Goal: Task Accomplishment & Management: Manage account settings

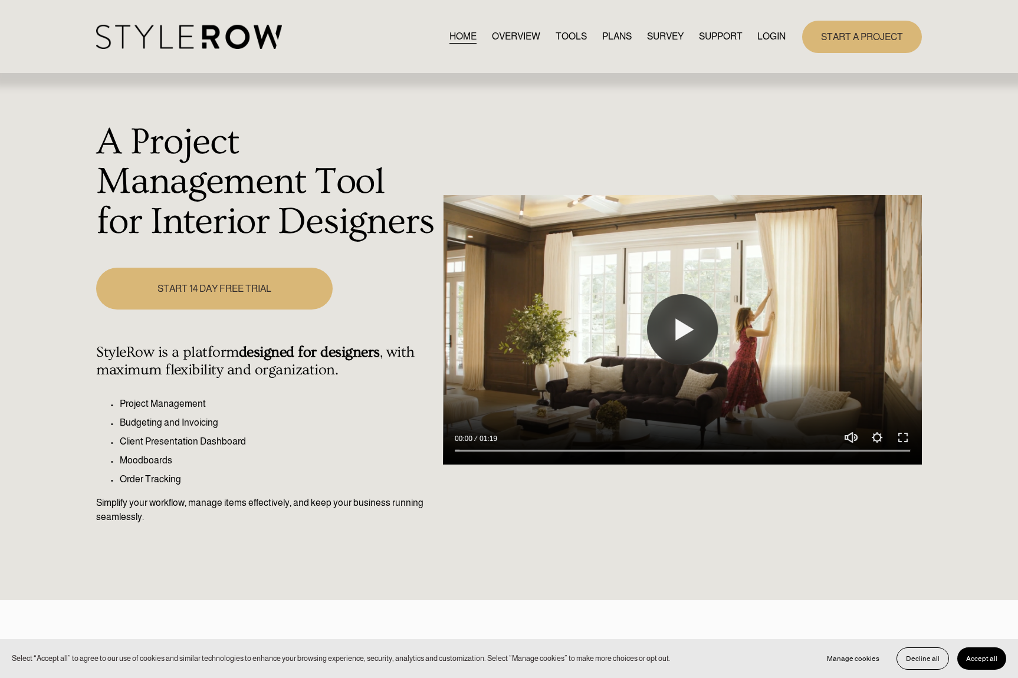
click at [776, 37] on link "LOGIN" at bounding box center [771, 37] width 28 height 16
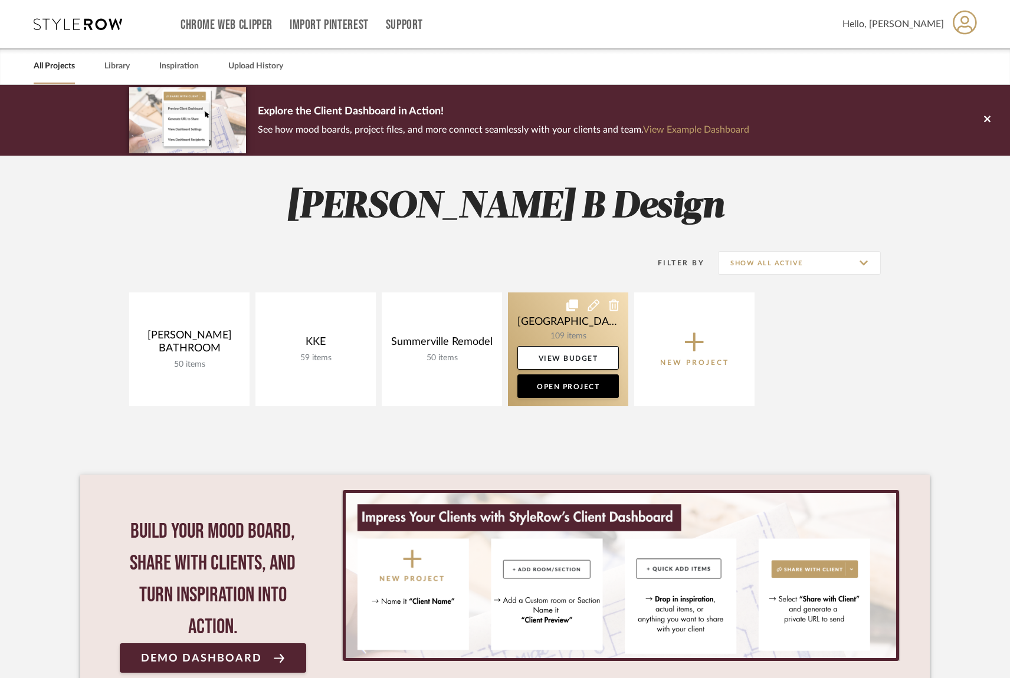
click at [584, 328] on link at bounding box center [568, 349] width 120 height 114
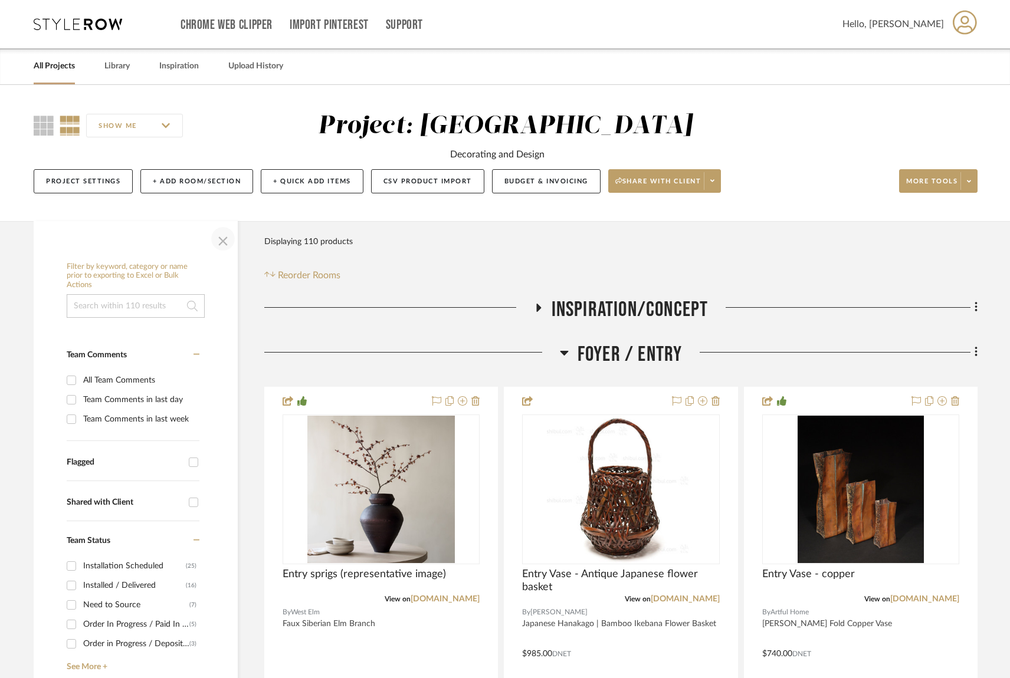
click at [223, 236] on span "button" at bounding box center [223, 239] width 28 height 28
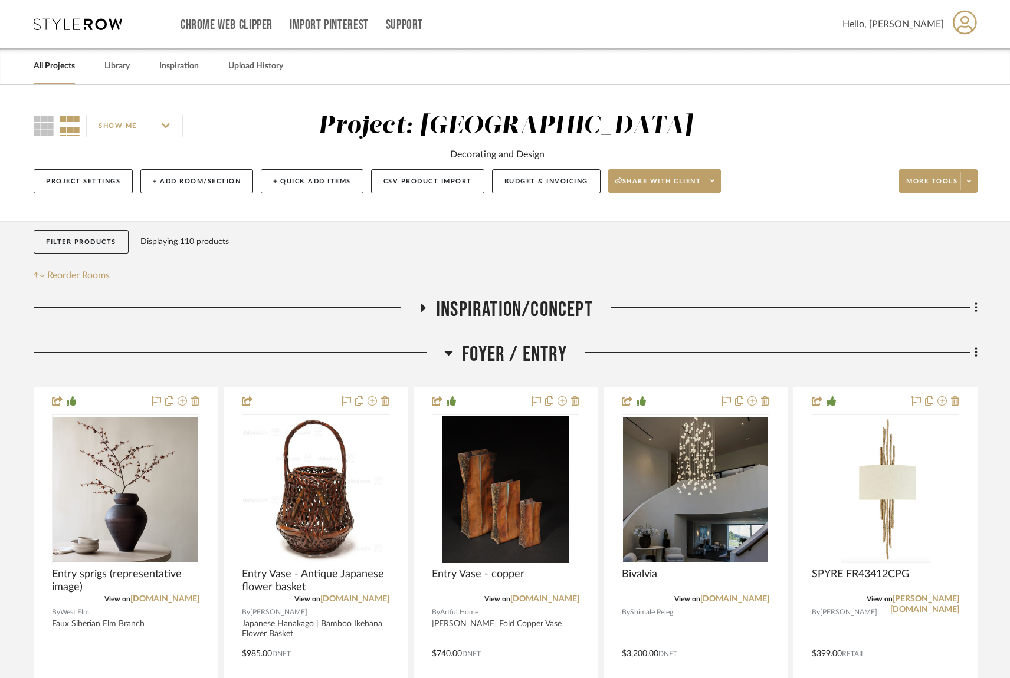
click at [450, 353] on icon at bounding box center [449, 353] width 8 height 5
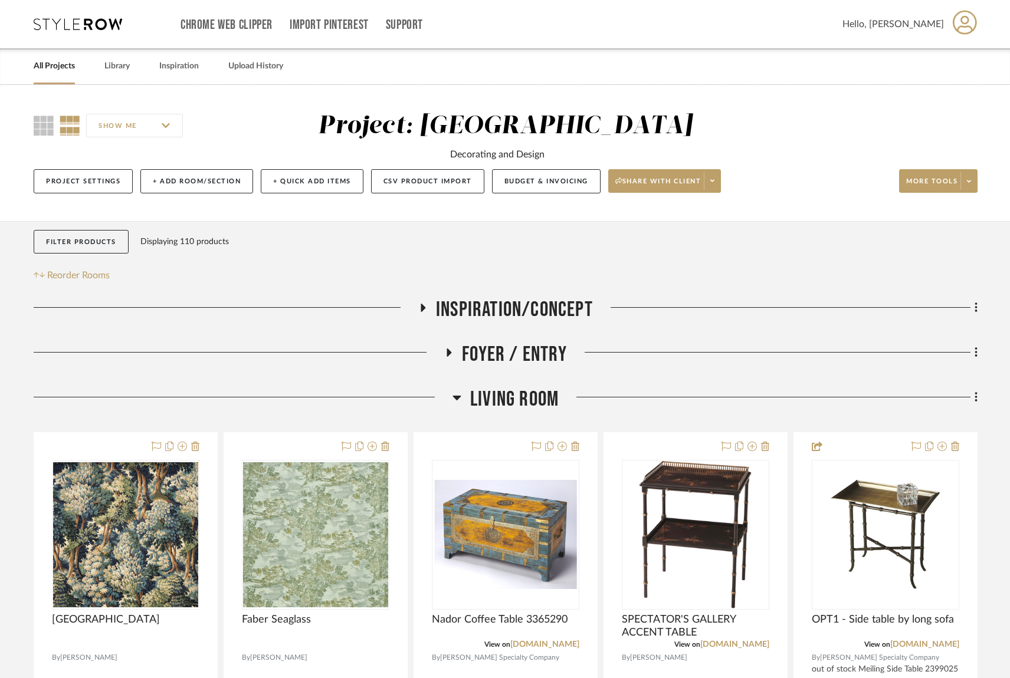
click at [458, 402] on icon at bounding box center [456, 397] width 9 height 14
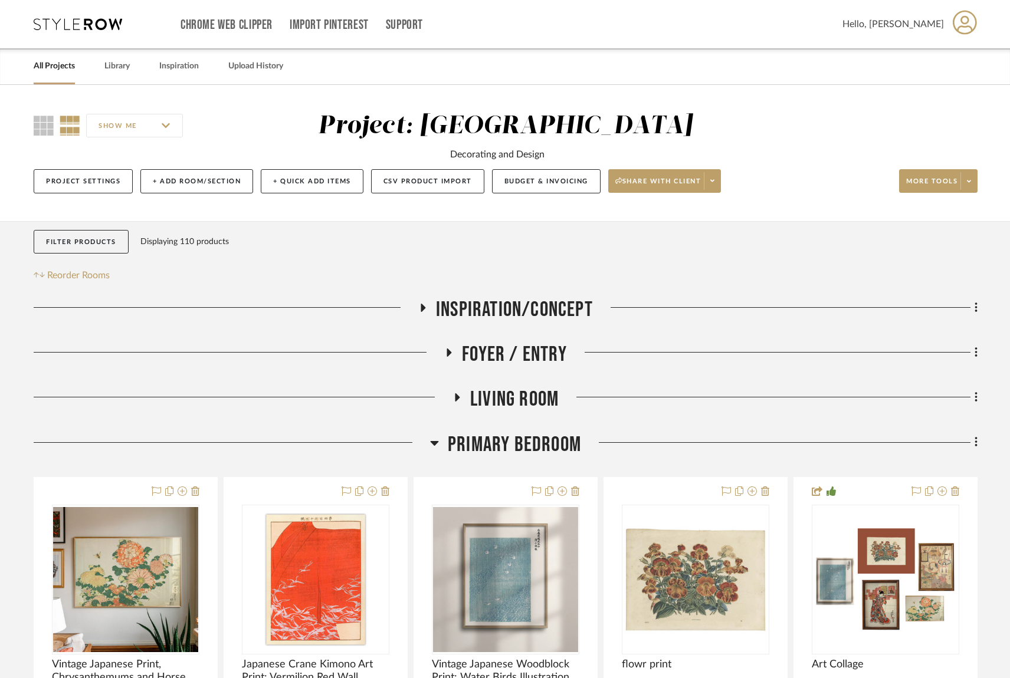
click at [457, 396] on icon at bounding box center [456, 397] width 14 height 9
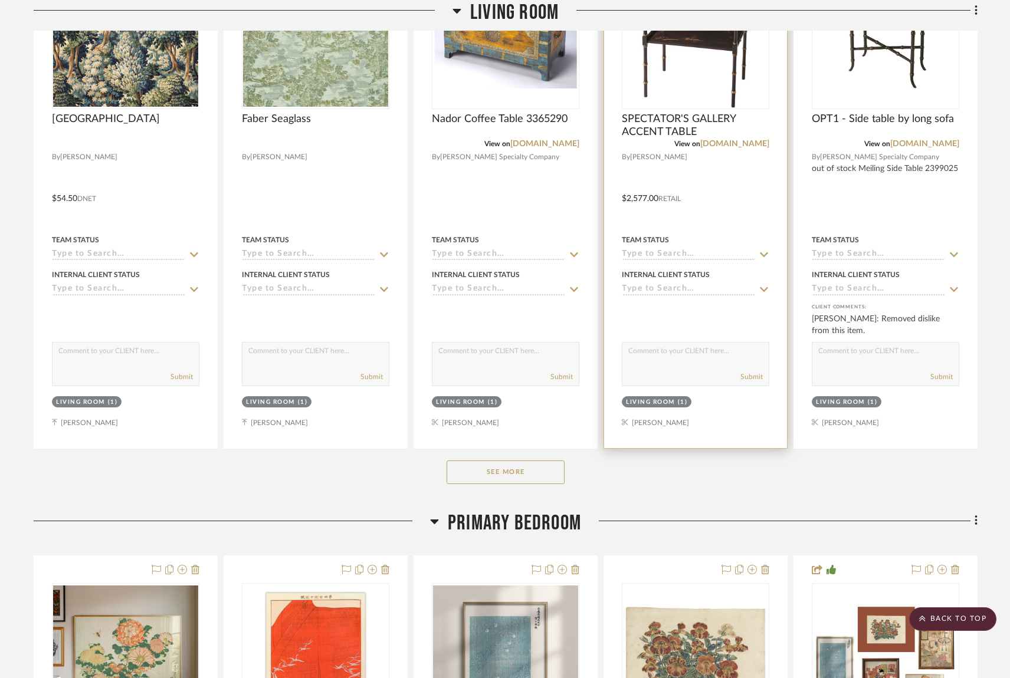
scroll to position [505, 0]
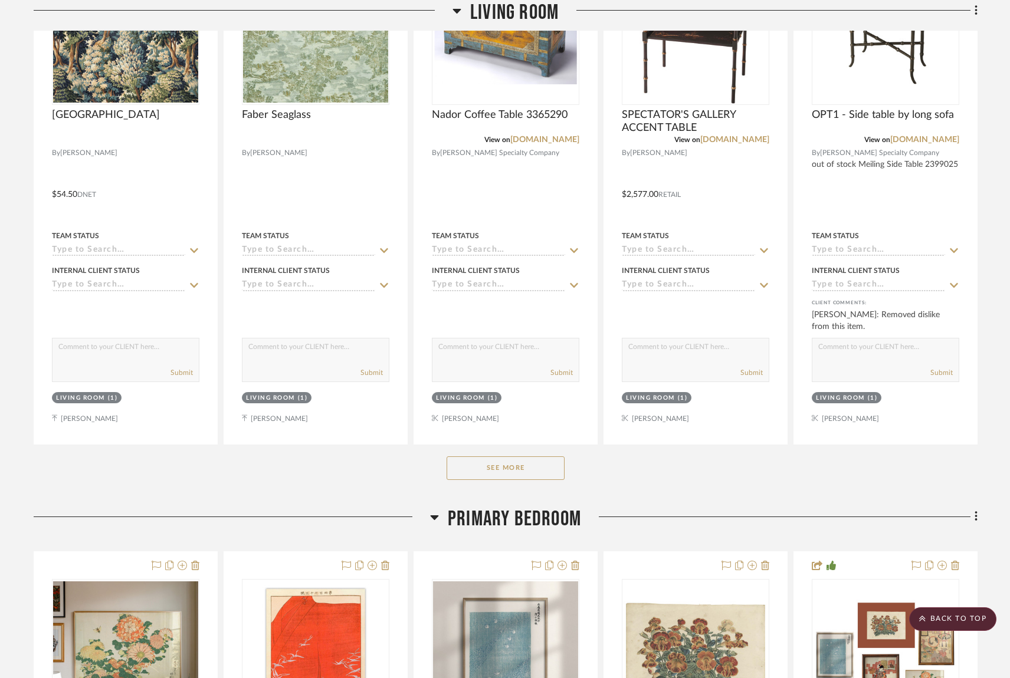
click at [545, 471] on button "See More" at bounding box center [505, 468] width 118 height 24
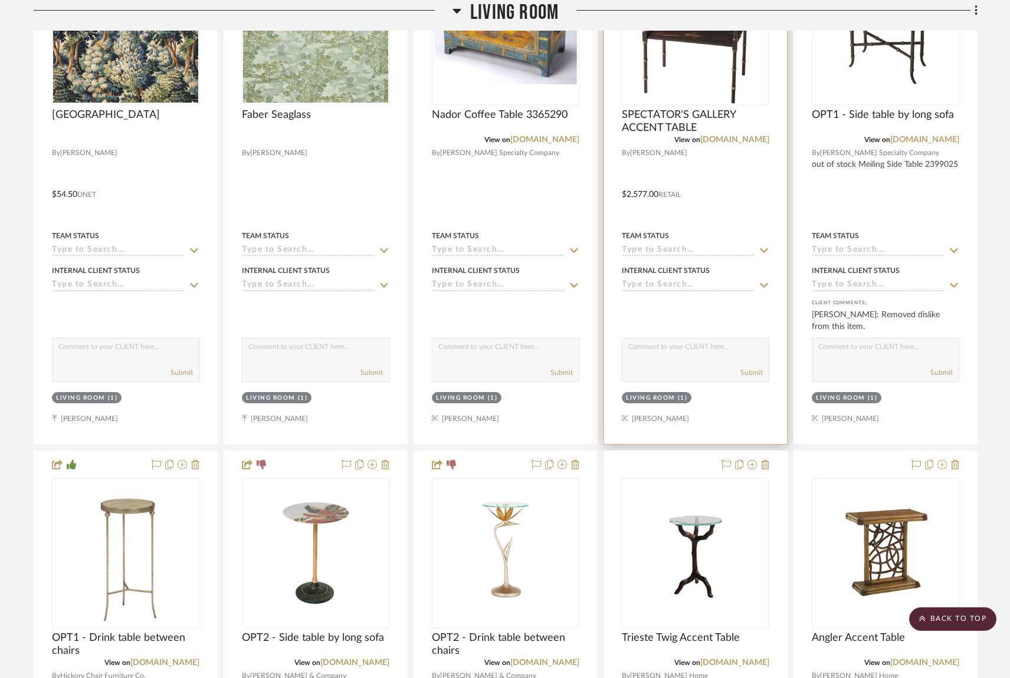
scroll to position [0, 0]
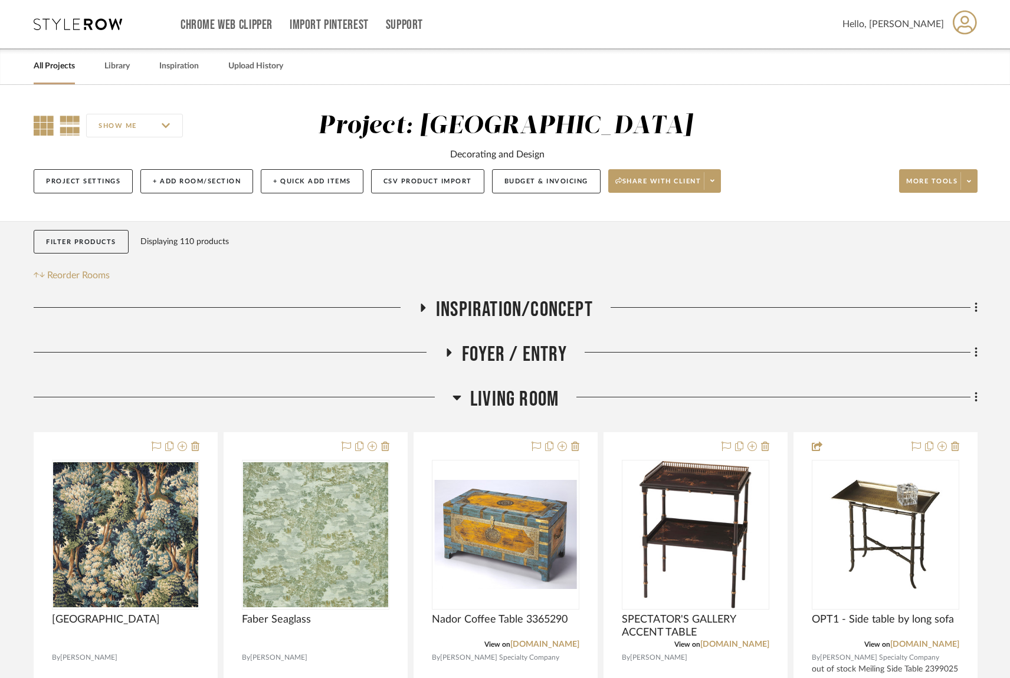
click at [37, 129] on icon at bounding box center [44, 126] width 20 height 20
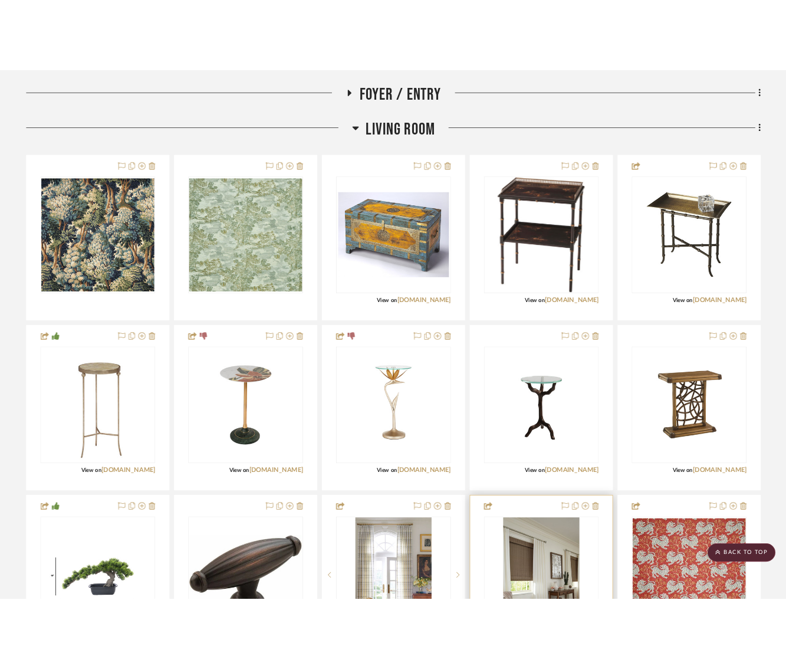
scroll to position [316, 0]
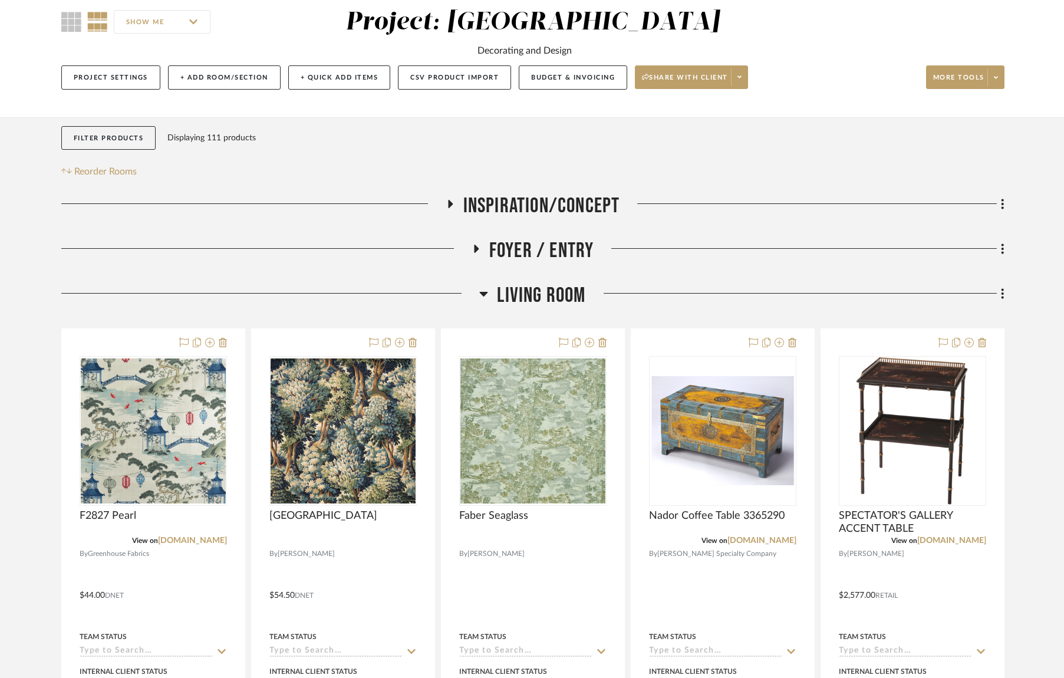
scroll to position [103, 0]
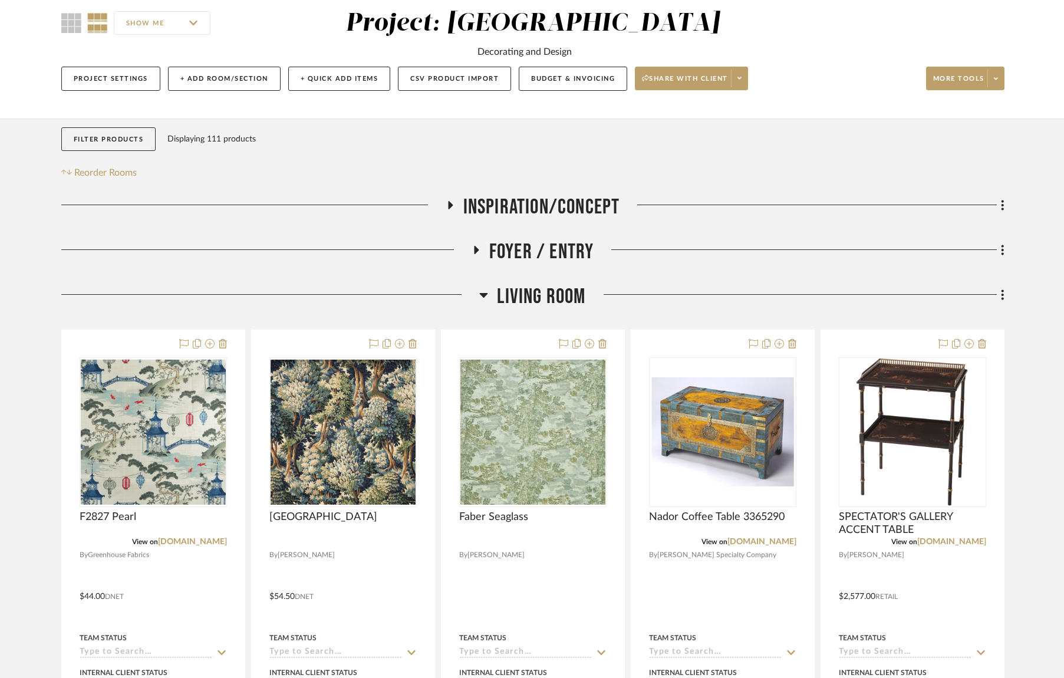
click at [484, 297] on icon at bounding box center [484, 295] width 8 height 5
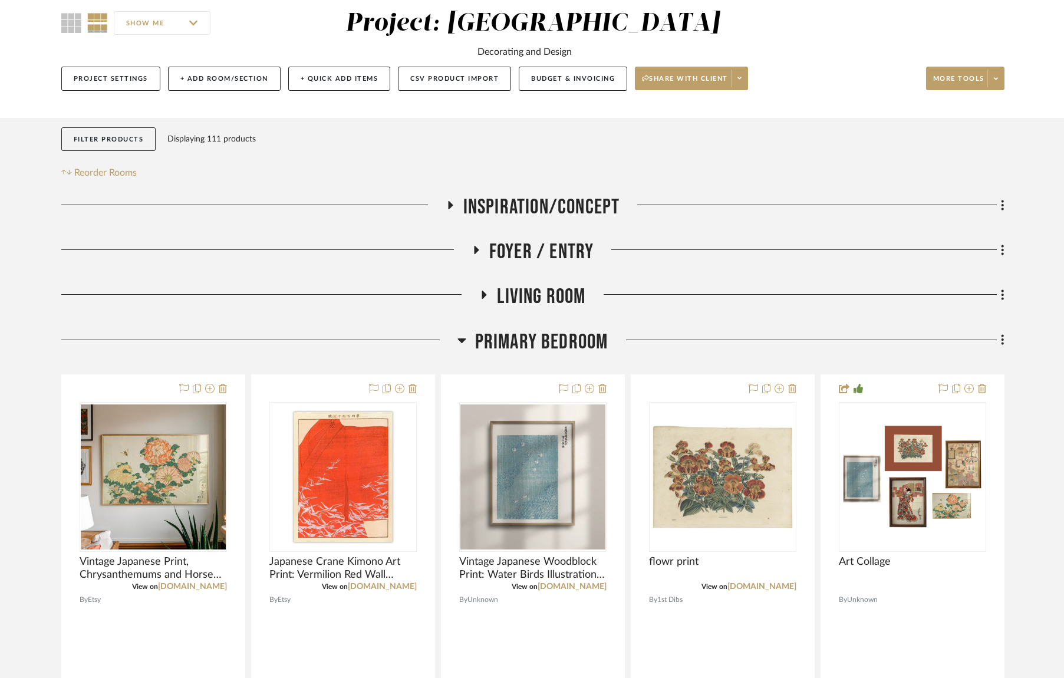
click at [459, 341] on icon at bounding box center [462, 340] width 9 height 14
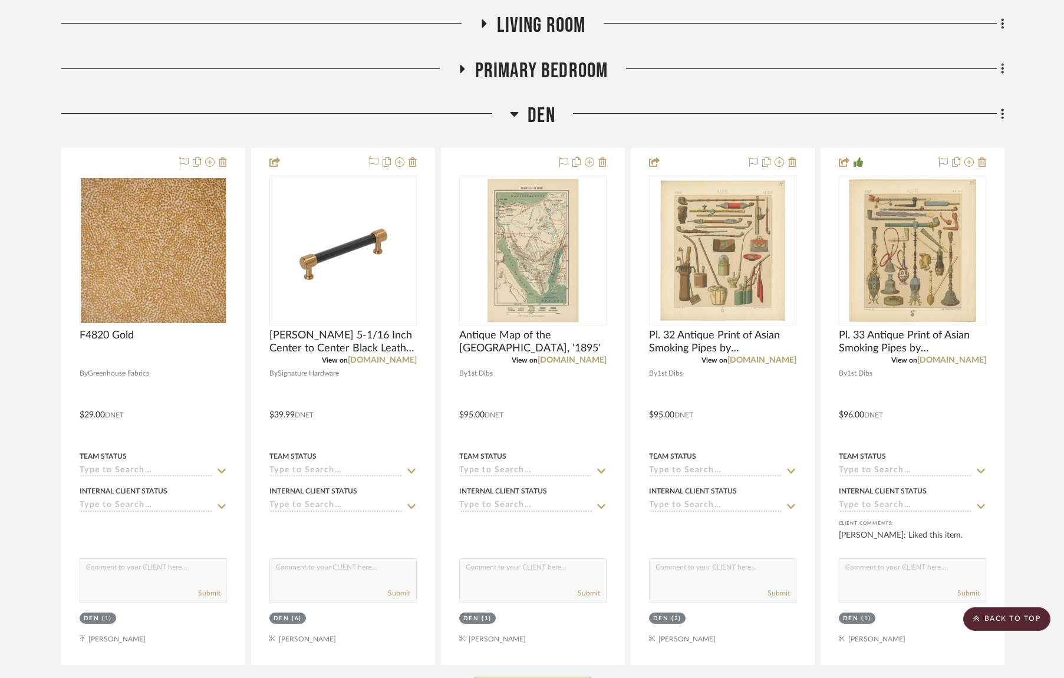
scroll to position [468, 0]
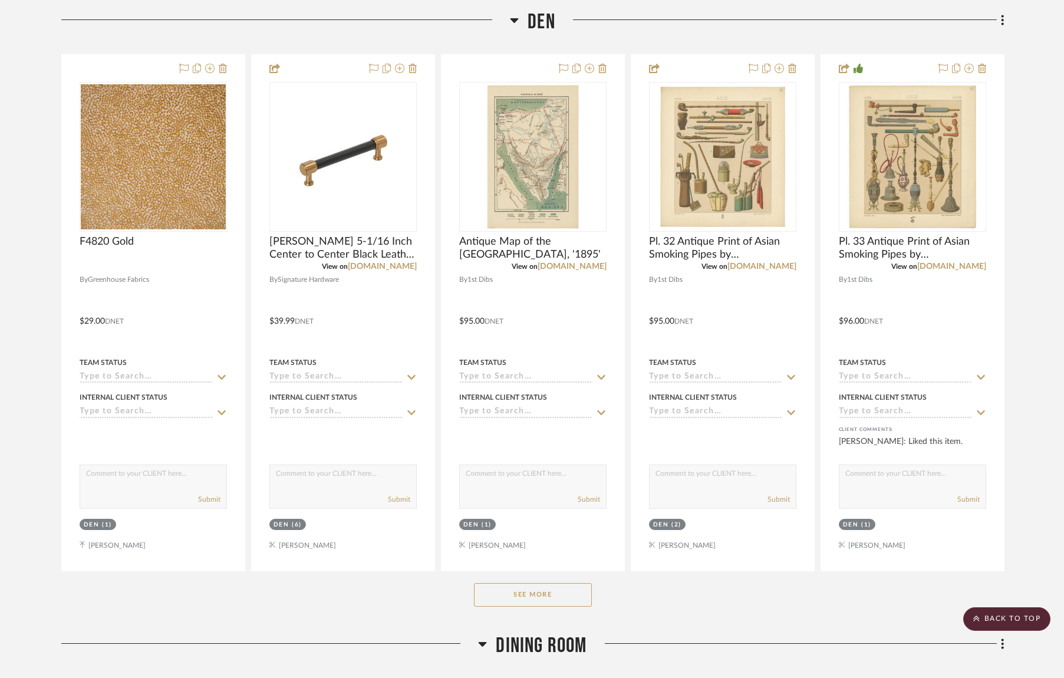
click at [535, 599] on button "See More" at bounding box center [533, 595] width 118 height 24
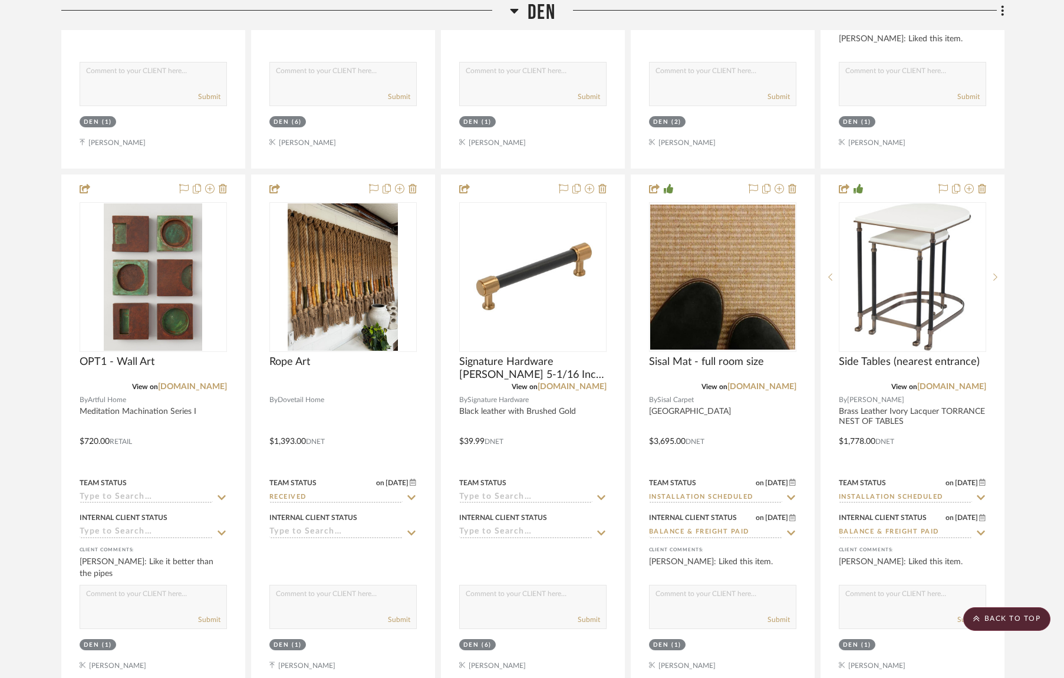
scroll to position [1042, 0]
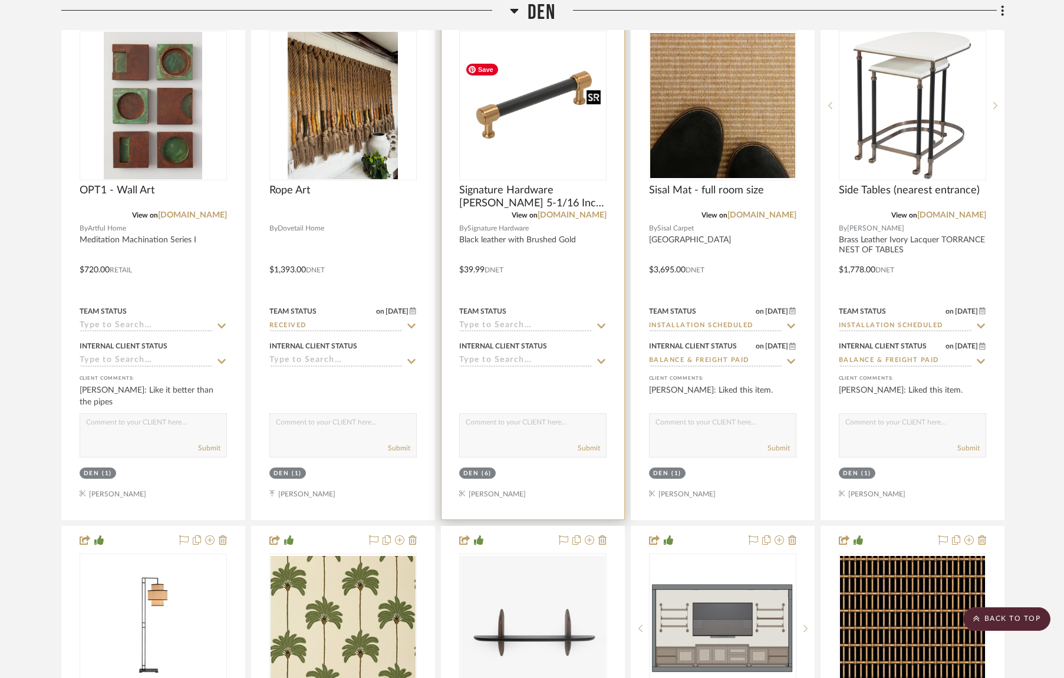
click at [540, 119] on img "0" at bounding box center [533, 106] width 145 height 96
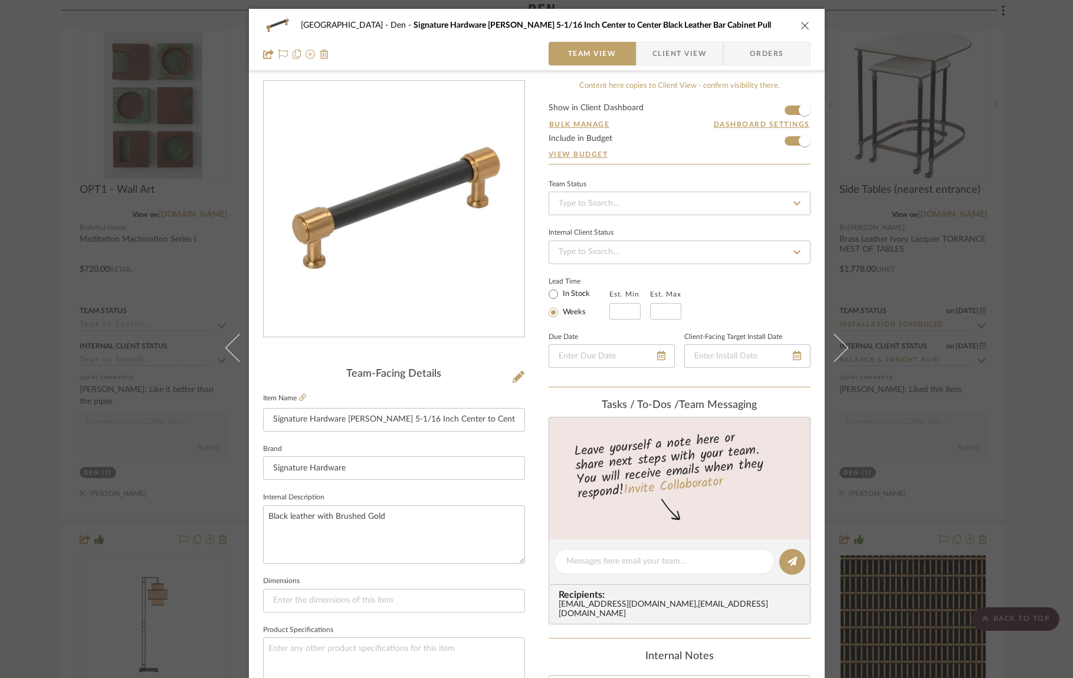
scroll to position [373, 0]
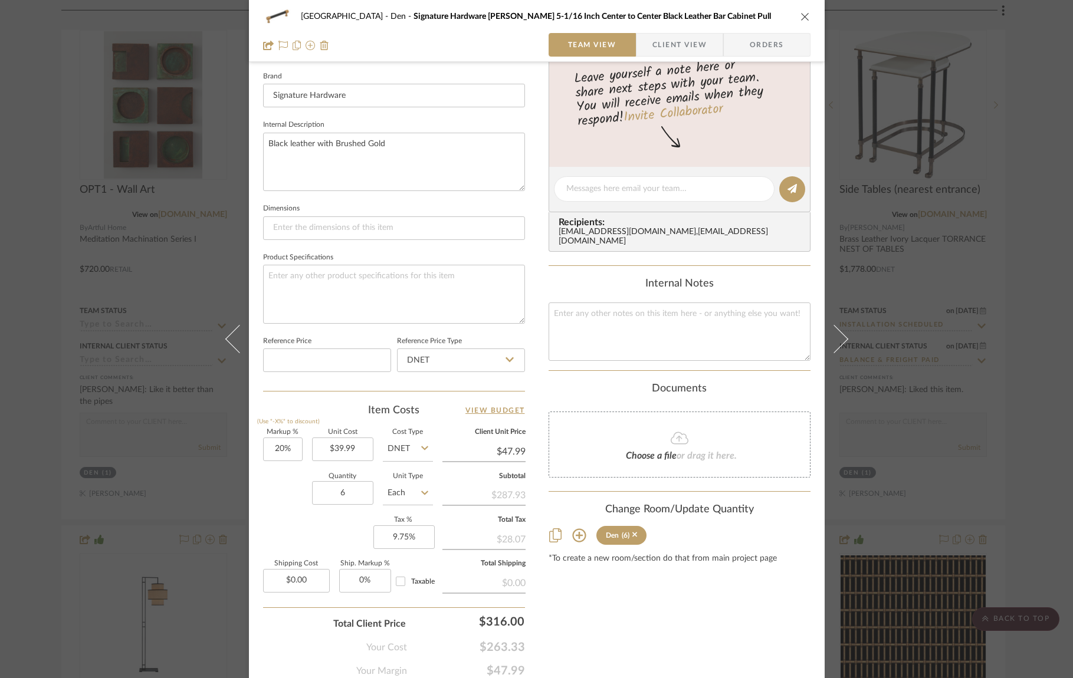
click at [794, 17] on icon "close" at bounding box center [804, 16] width 9 height 9
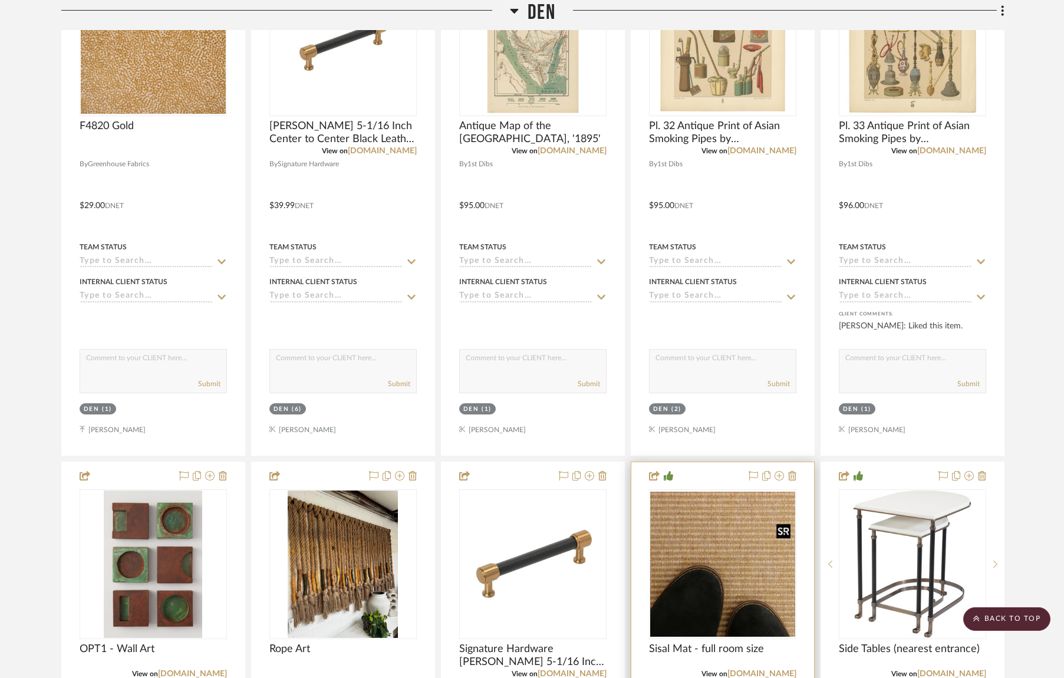
scroll to position [386, 0]
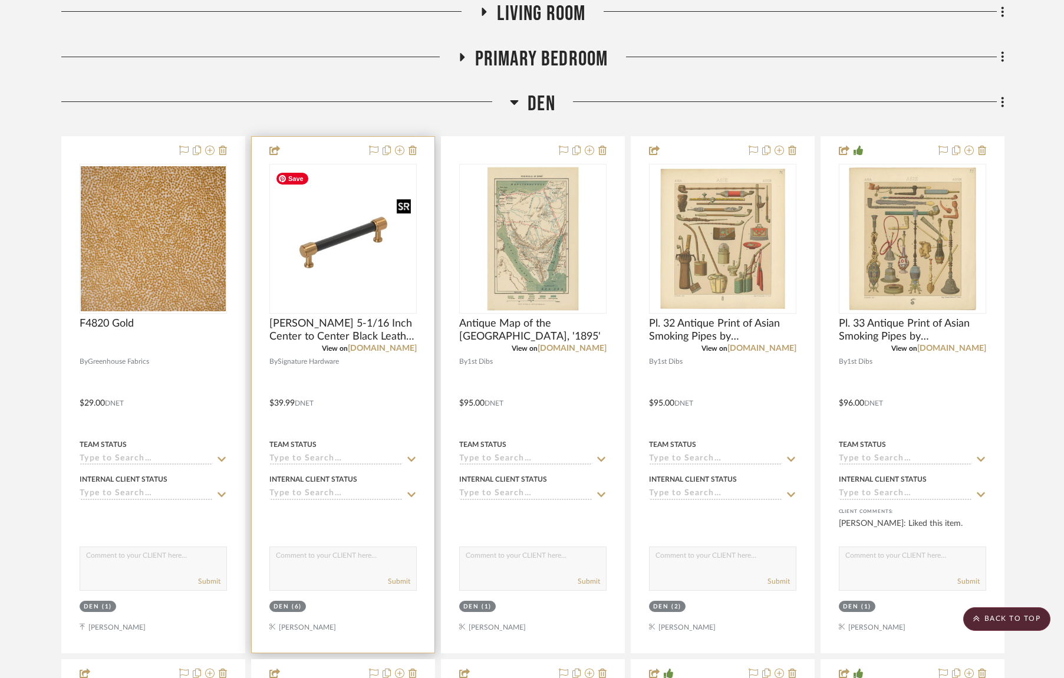
click at [347, 247] on img "0" at bounding box center [344, 239] width 146 height 146
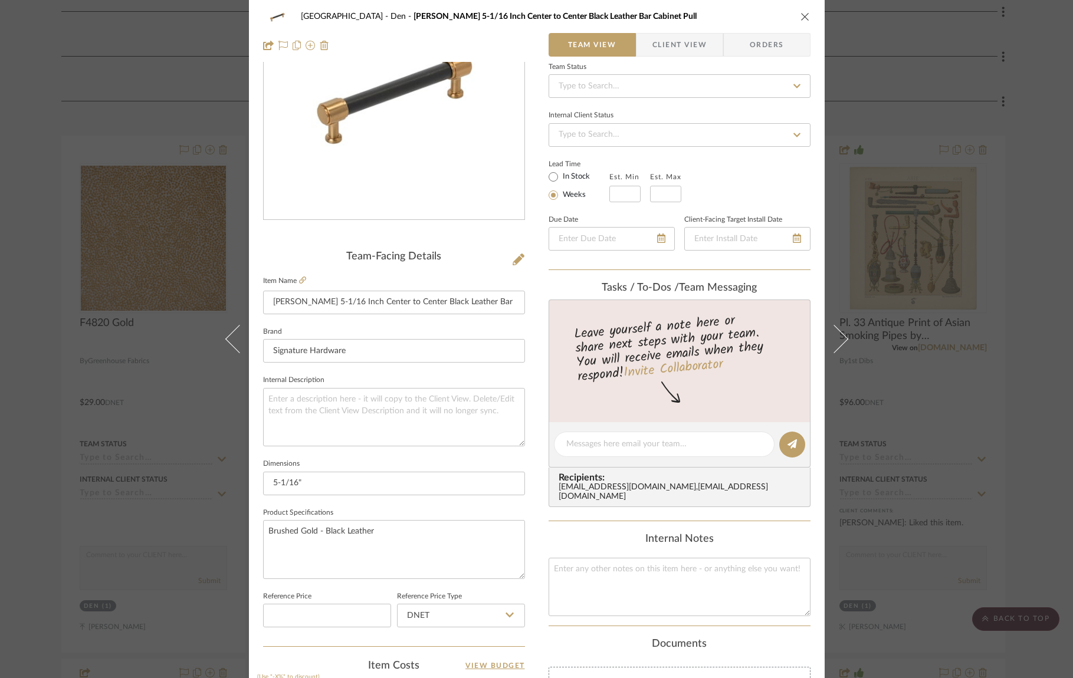
scroll to position [0, 0]
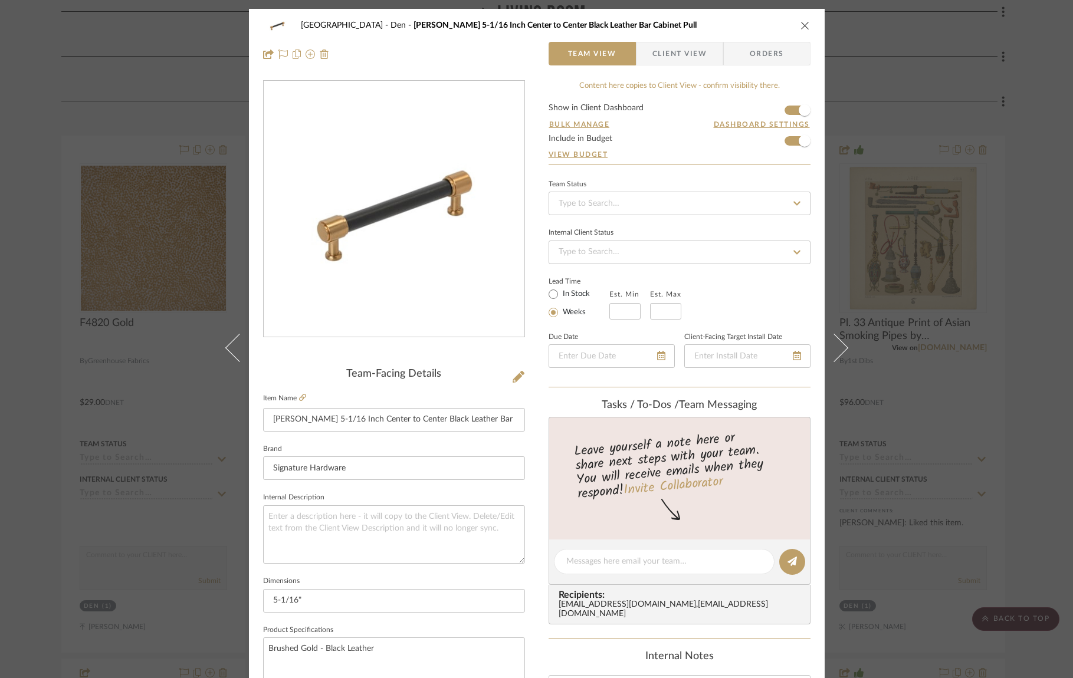
click at [794, 25] on icon "close" at bounding box center [804, 25] width 9 height 9
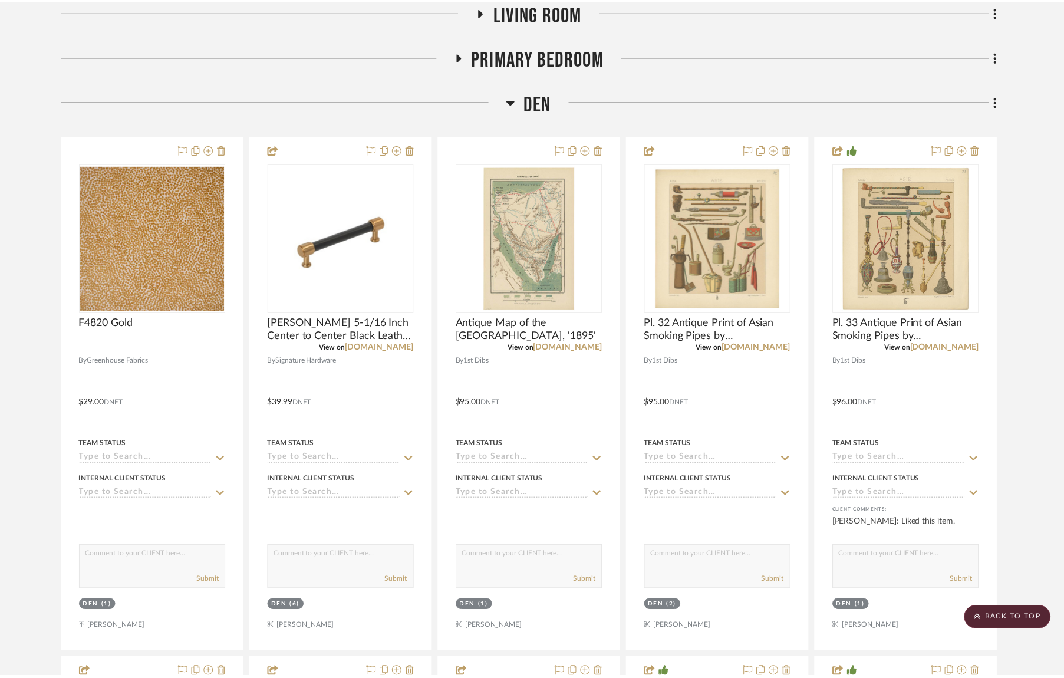
scroll to position [386, 0]
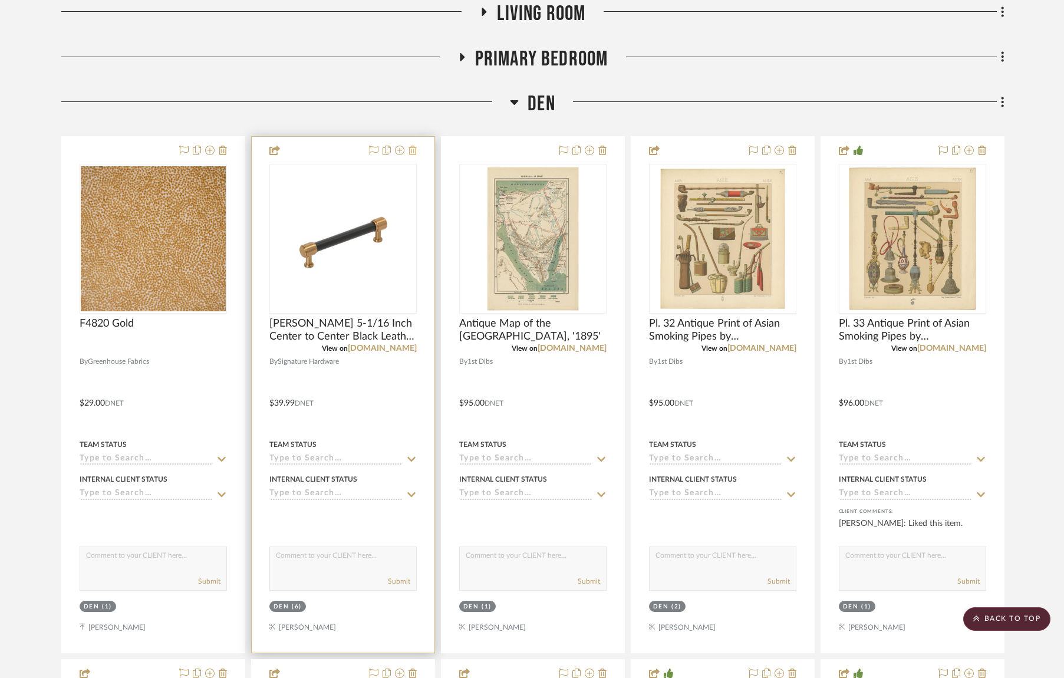
click at [416, 152] on icon at bounding box center [413, 150] width 8 height 9
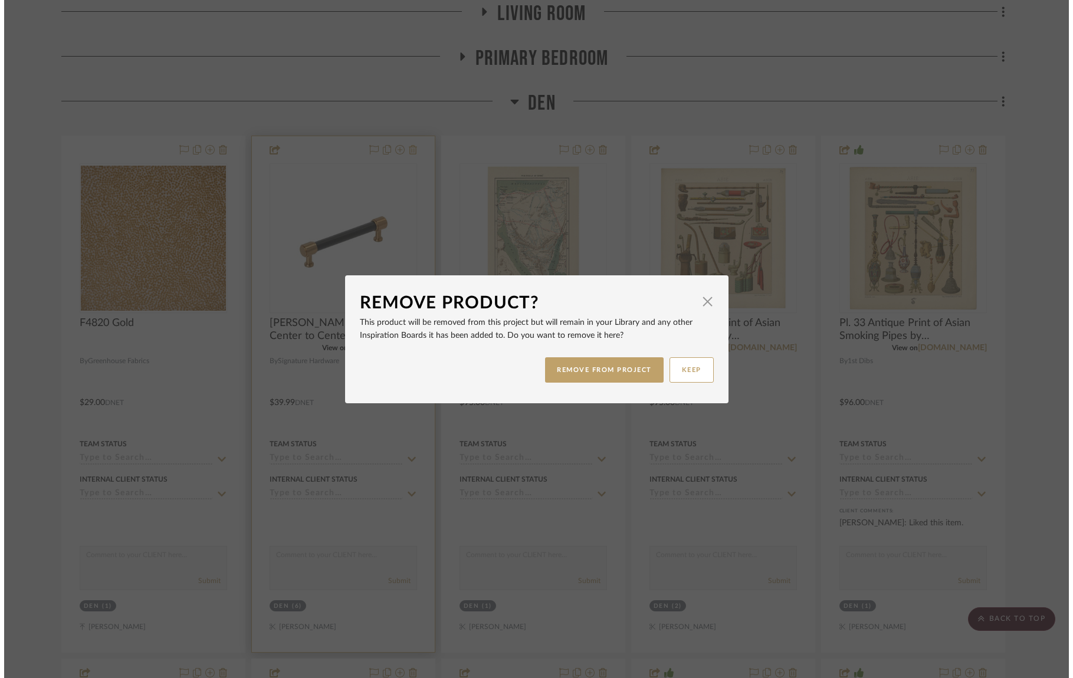
scroll to position [0, 0]
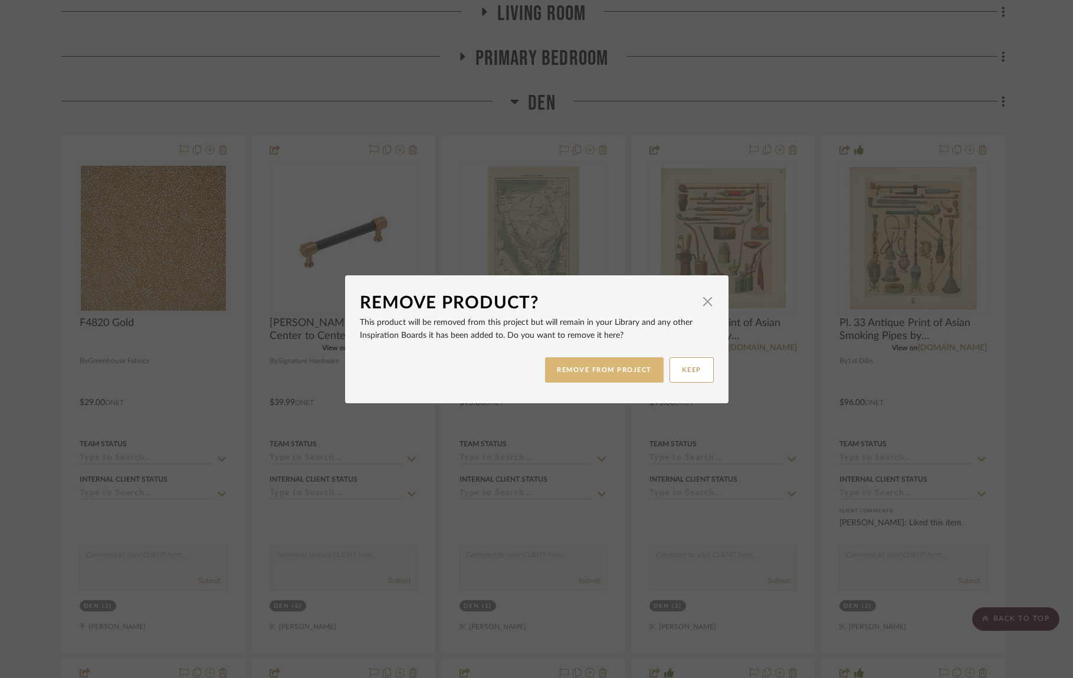
click at [607, 366] on button "REMOVE FROM PROJECT" at bounding box center [604, 369] width 119 height 25
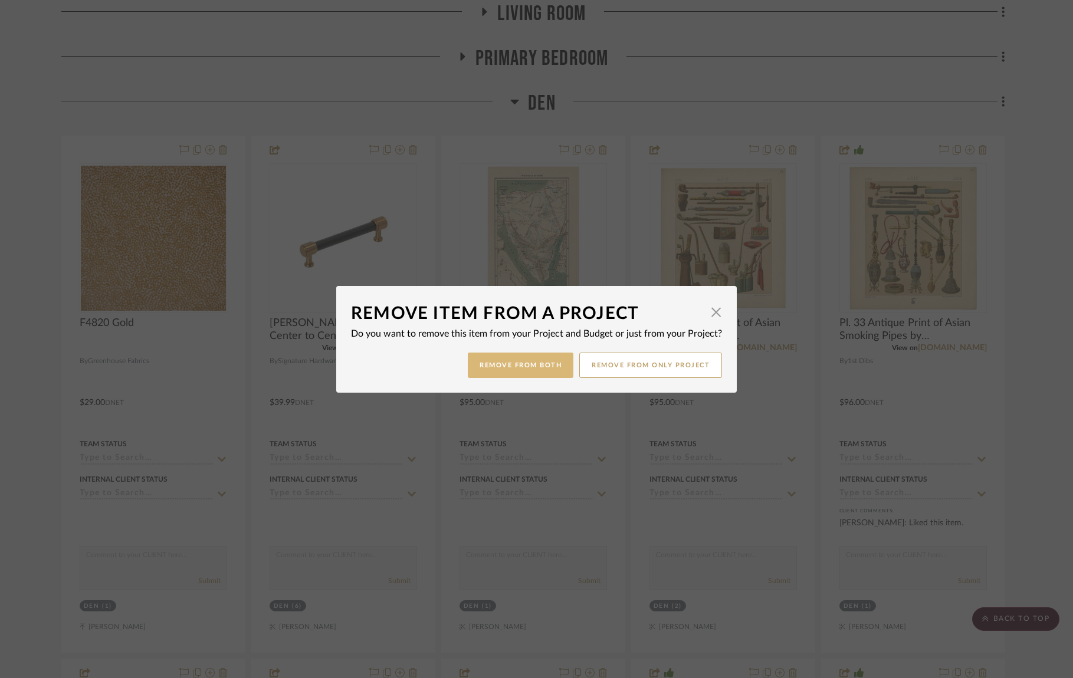
click at [547, 369] on button "Remove from Both" at bounding box center [521, 365] width 106 height 25
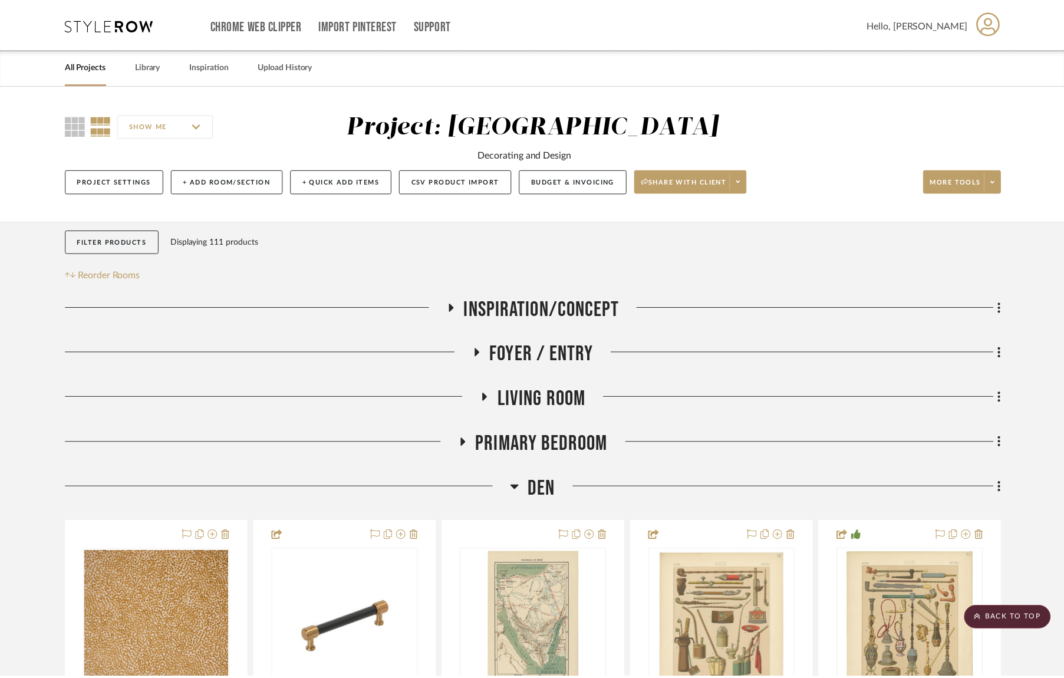
scroll to position [386, 0]
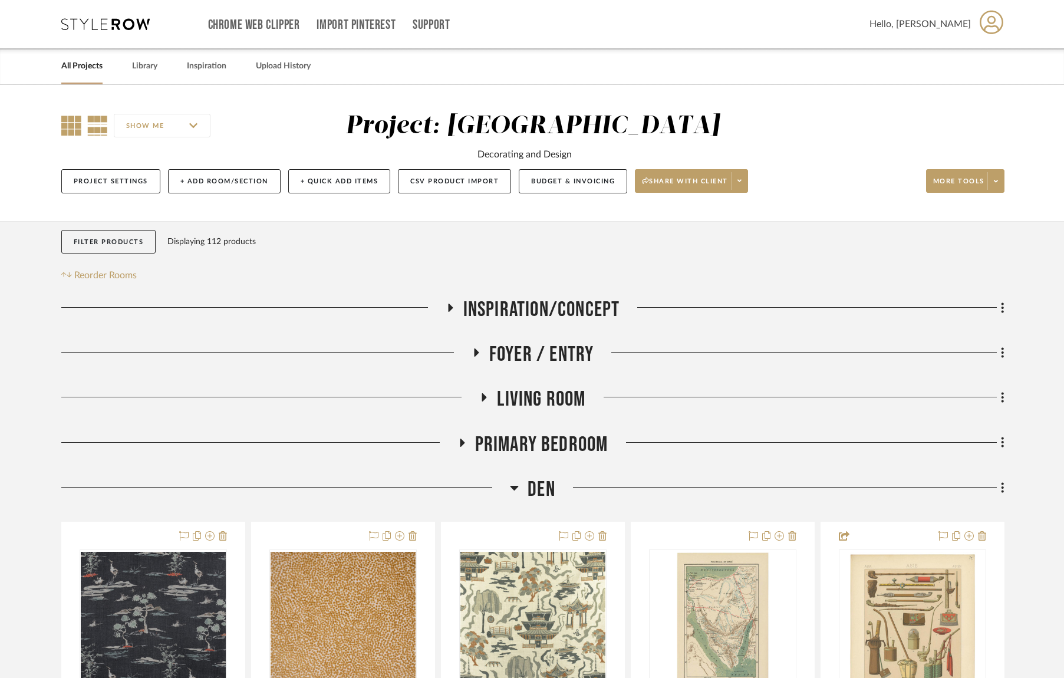
click at [74, 129] on icon at bounding box center [71, 126] width 20 height 20
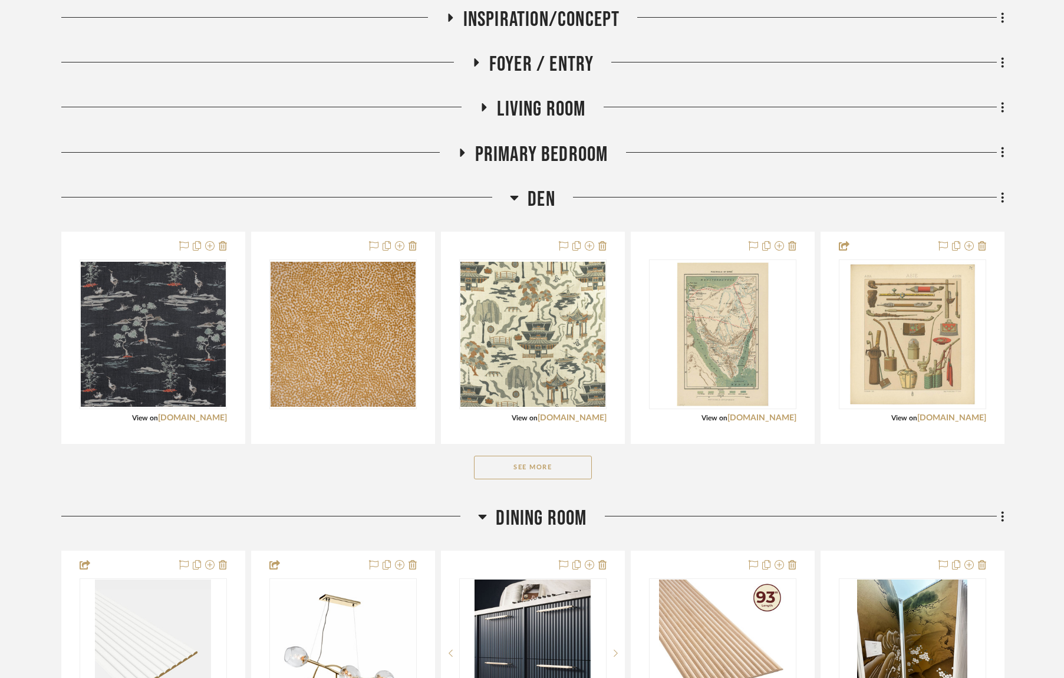
scroll to position [452, 0]
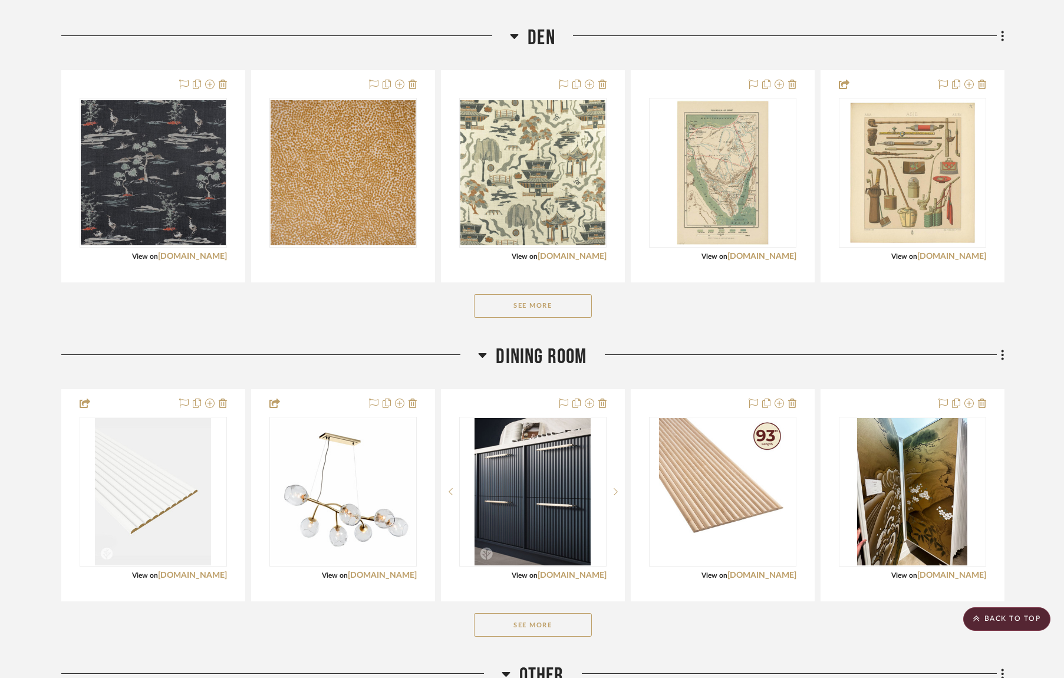
click at [522, 305] on button "See More" at bounding box center [533, 306] width 118 height 24
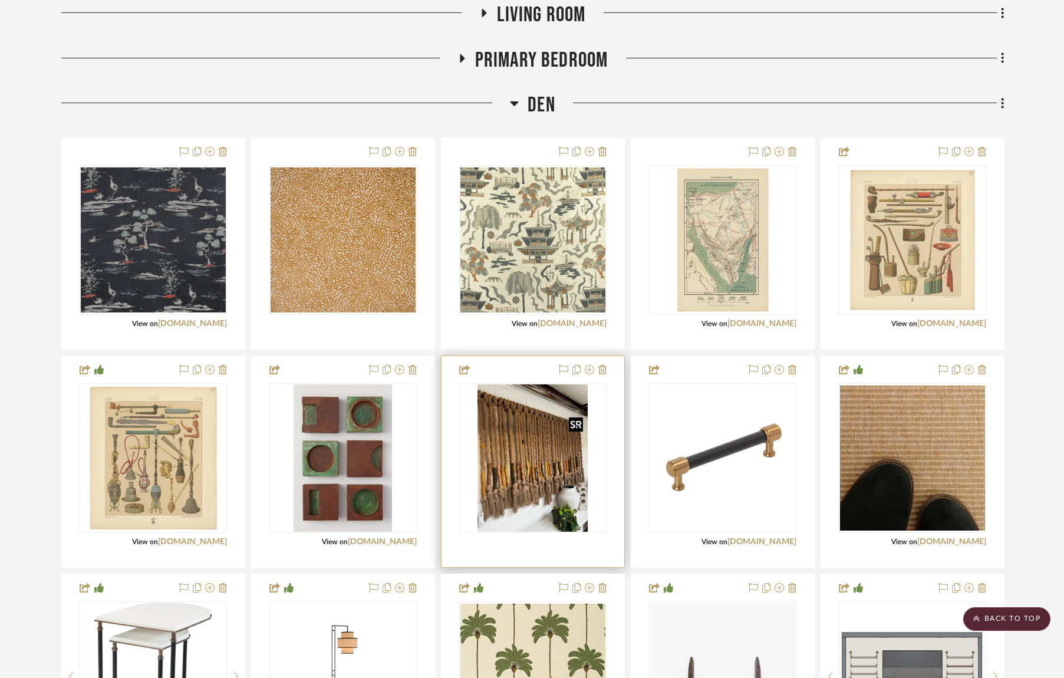
scroll to position [376, 0]
